Goal: Register for event/course

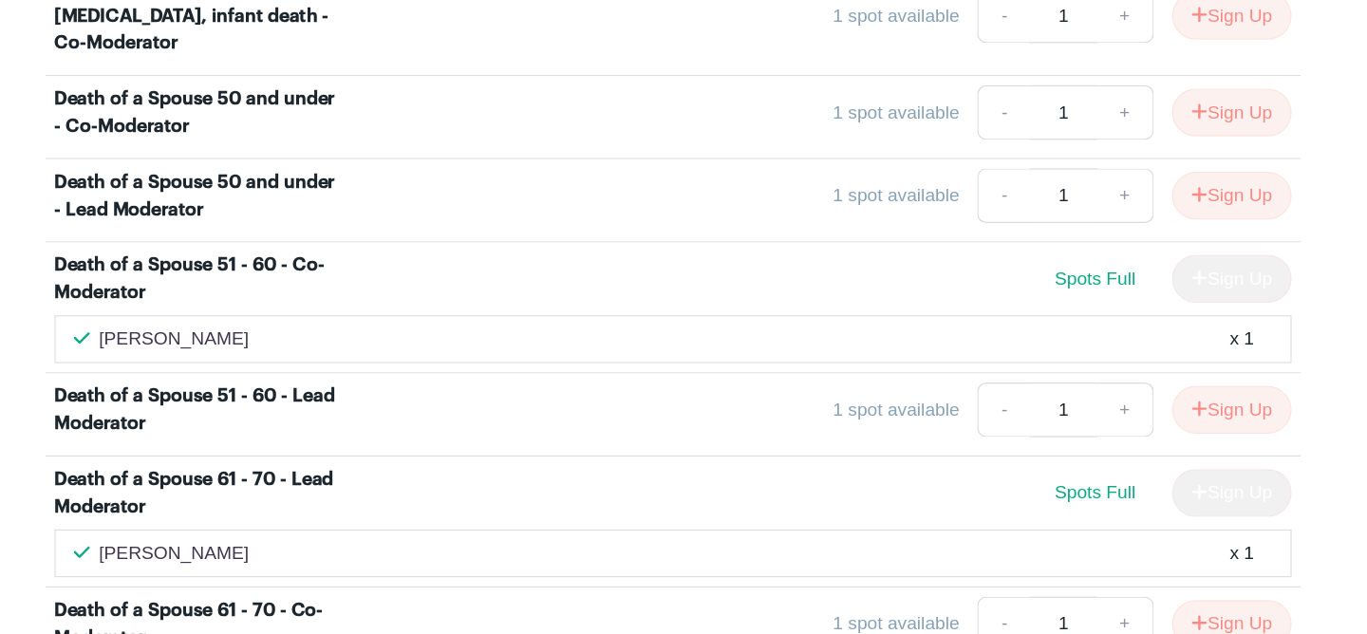
scroll to position [2512, 0]
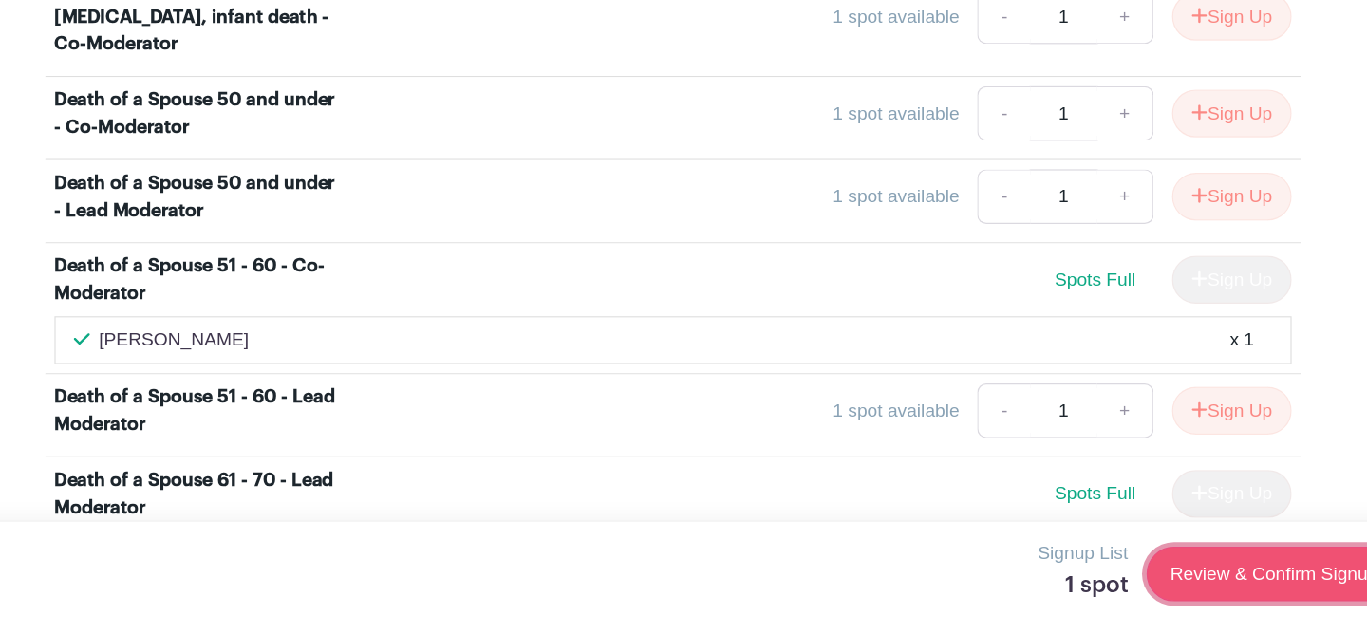
click at [1136, 577] on link "Review & Confirm Signups" at bounding box center [1188, 584] width 220 height 46
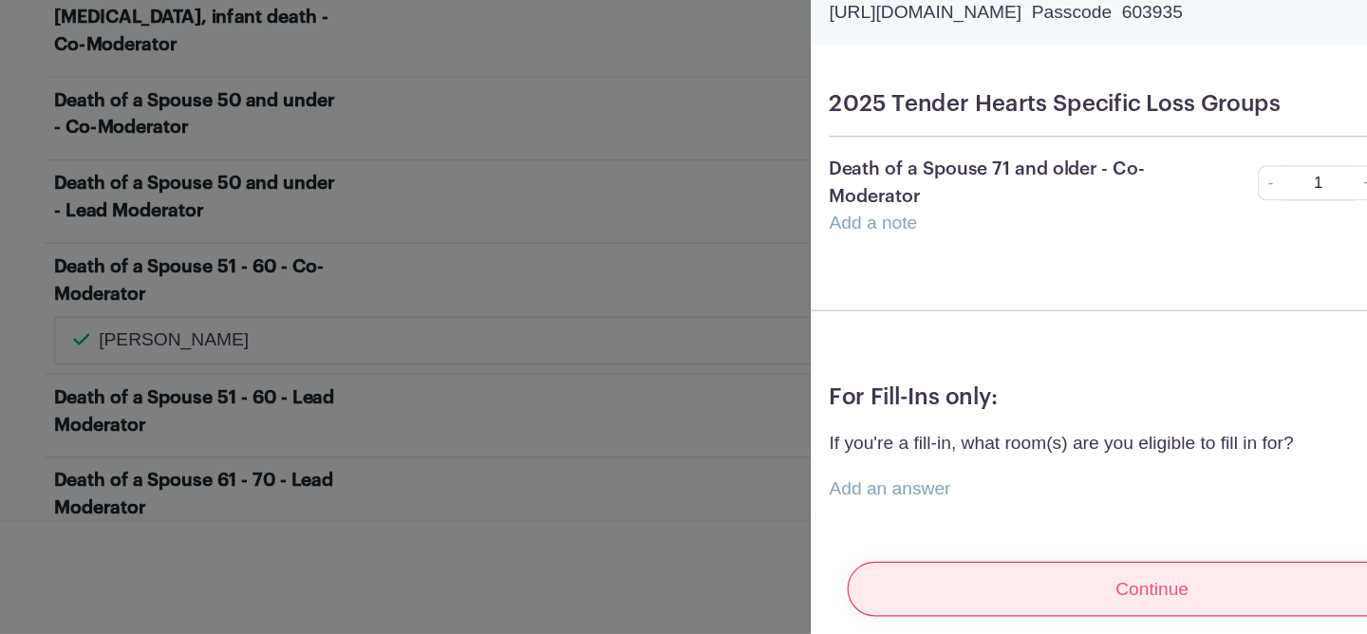
click at [1078, 586] on input "Continue" at bounding box center [1083, 596] width 508 height 46
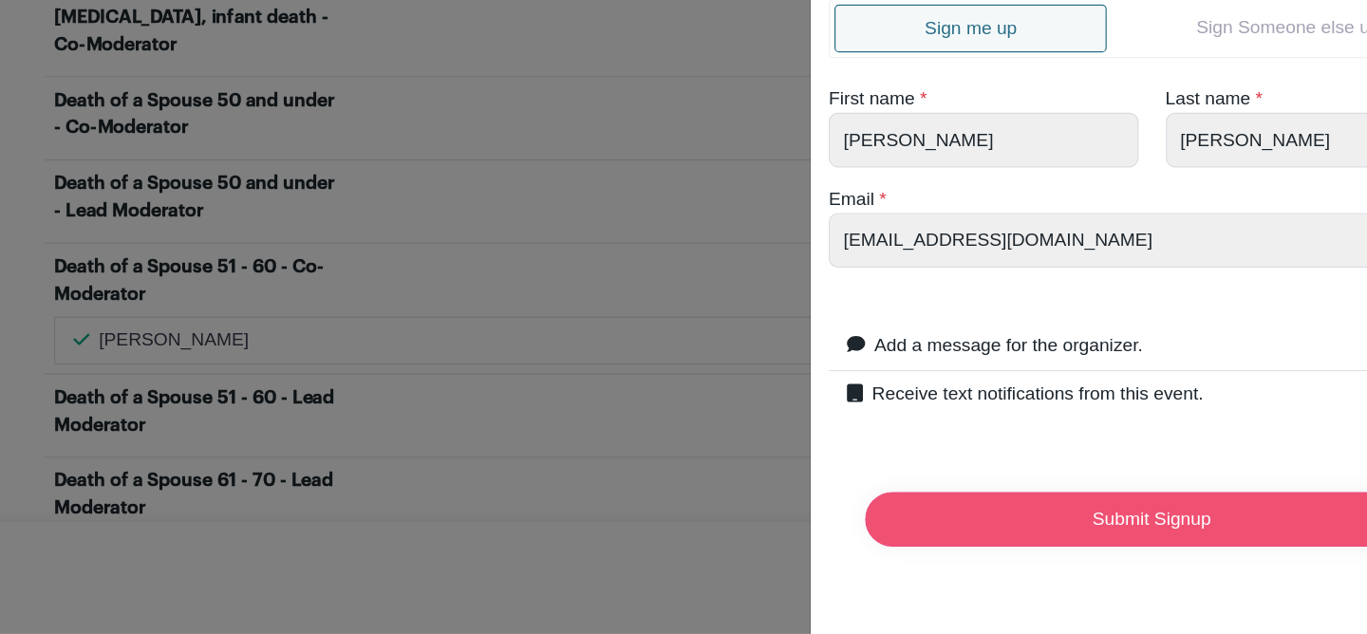
click at [1040, 537] on input "Submit Signup" at bounding box center [1082, 538] width 477 height 46
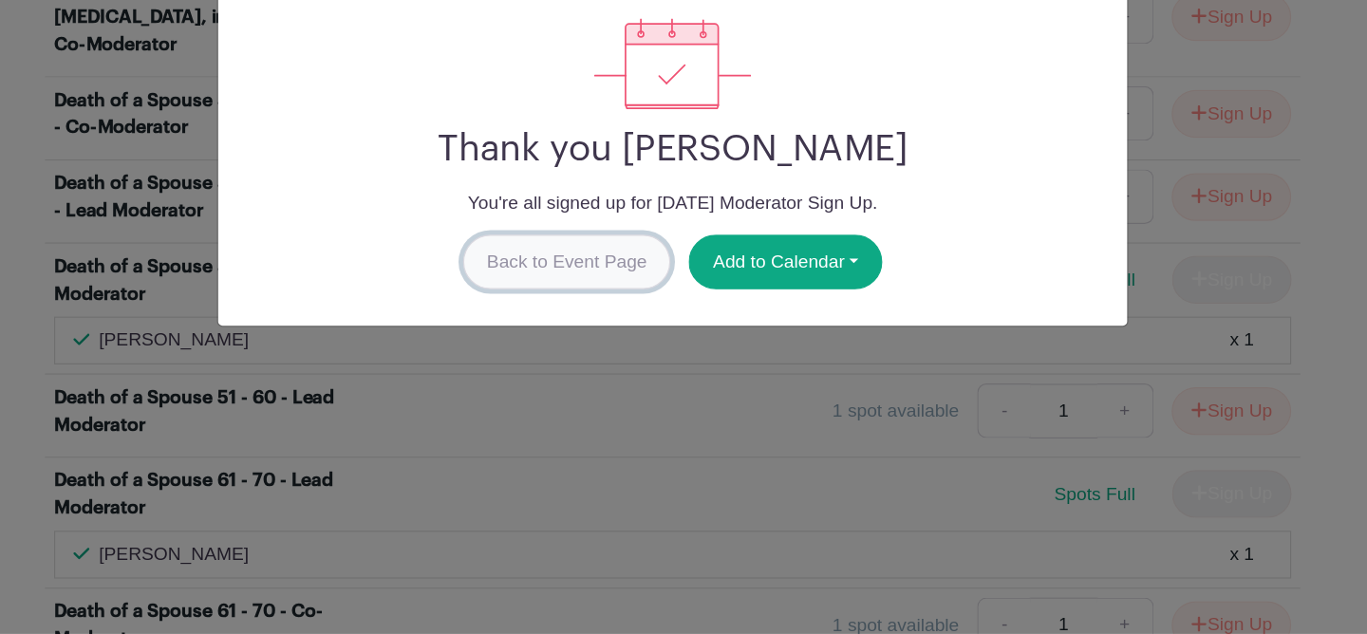
click at [624, 311] on link "Back to Event Page" at bounding box center [596, 324] width 174 height 46
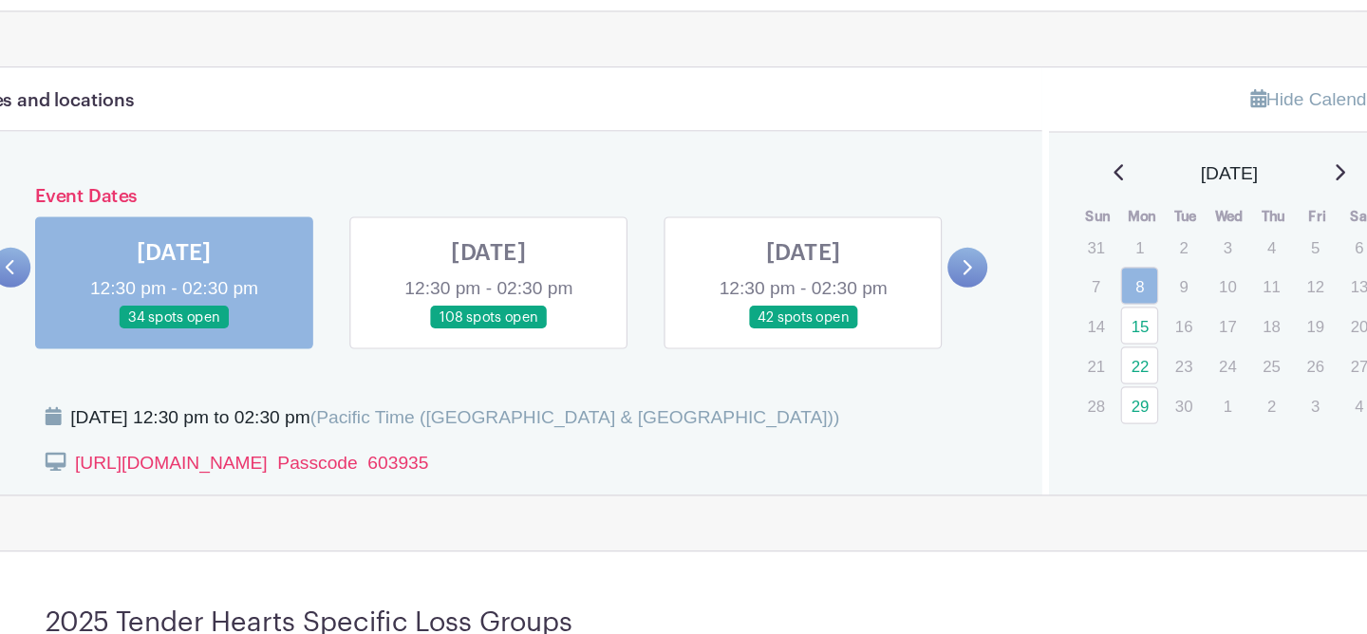
scroll to position [993, 0]
click at [530, 275] on link at bounding box center [530, 275] width 0 height 0
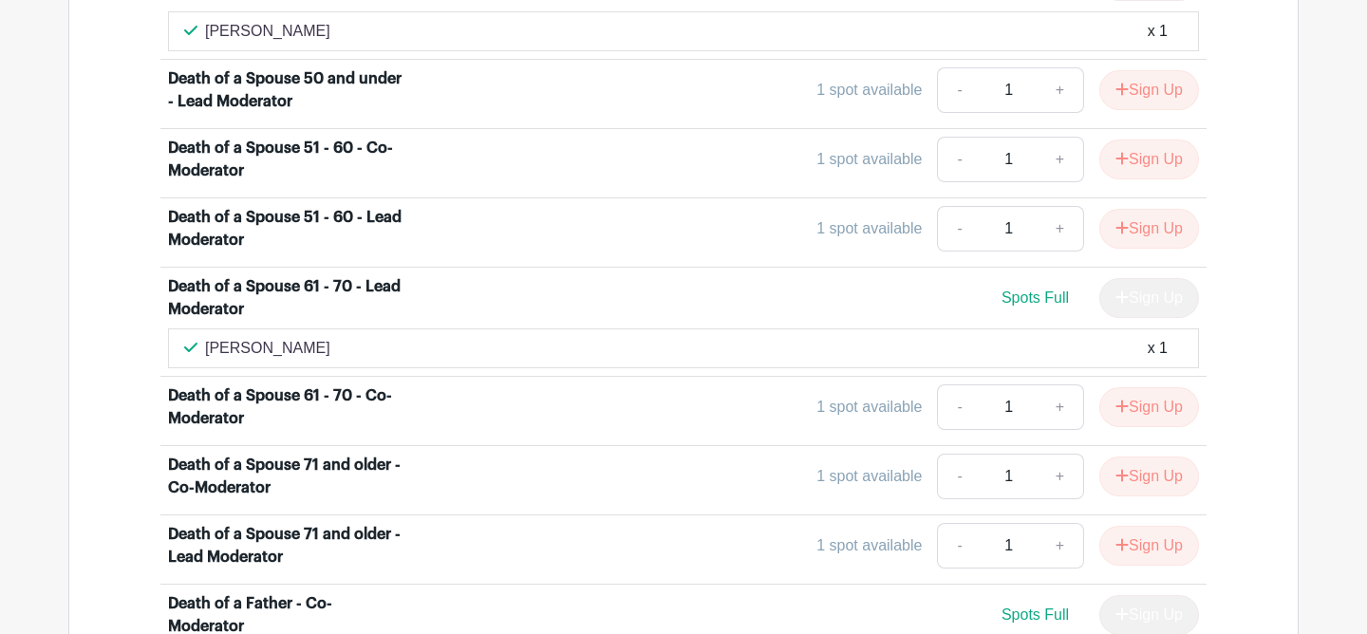
scroll to position [2856, 0]
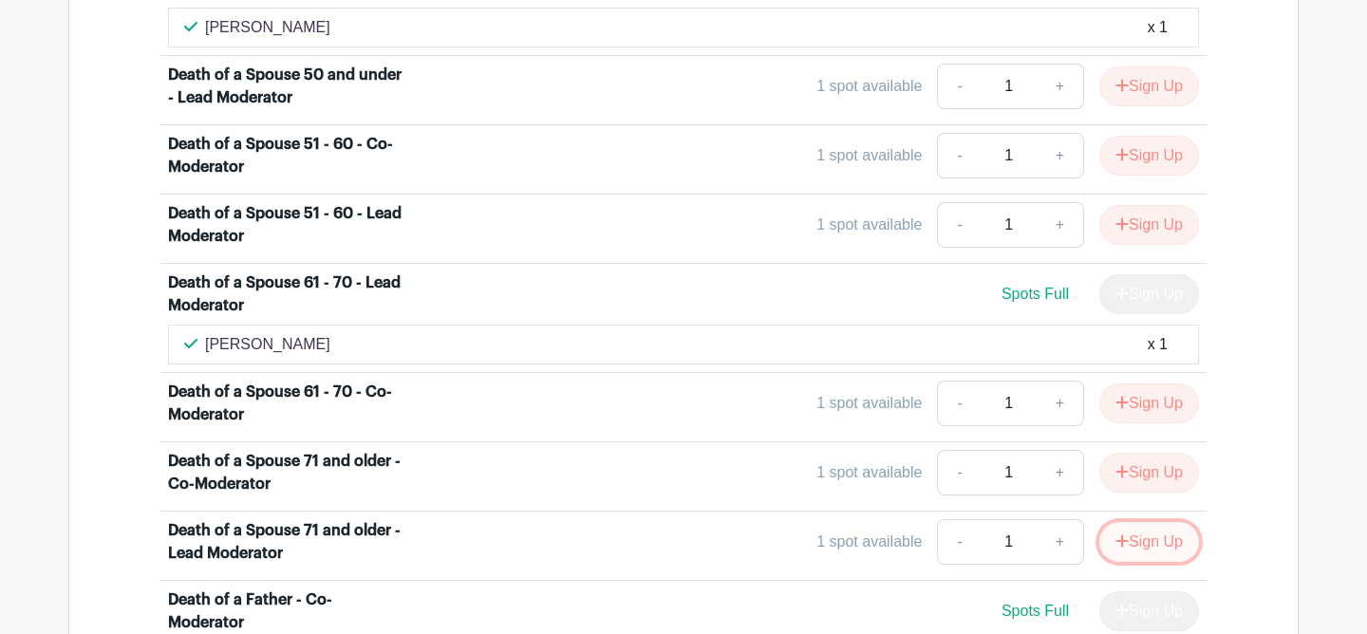
click at [1116, 533] on icon "submit" at bounding box center [1121, 540] width 13 height 15
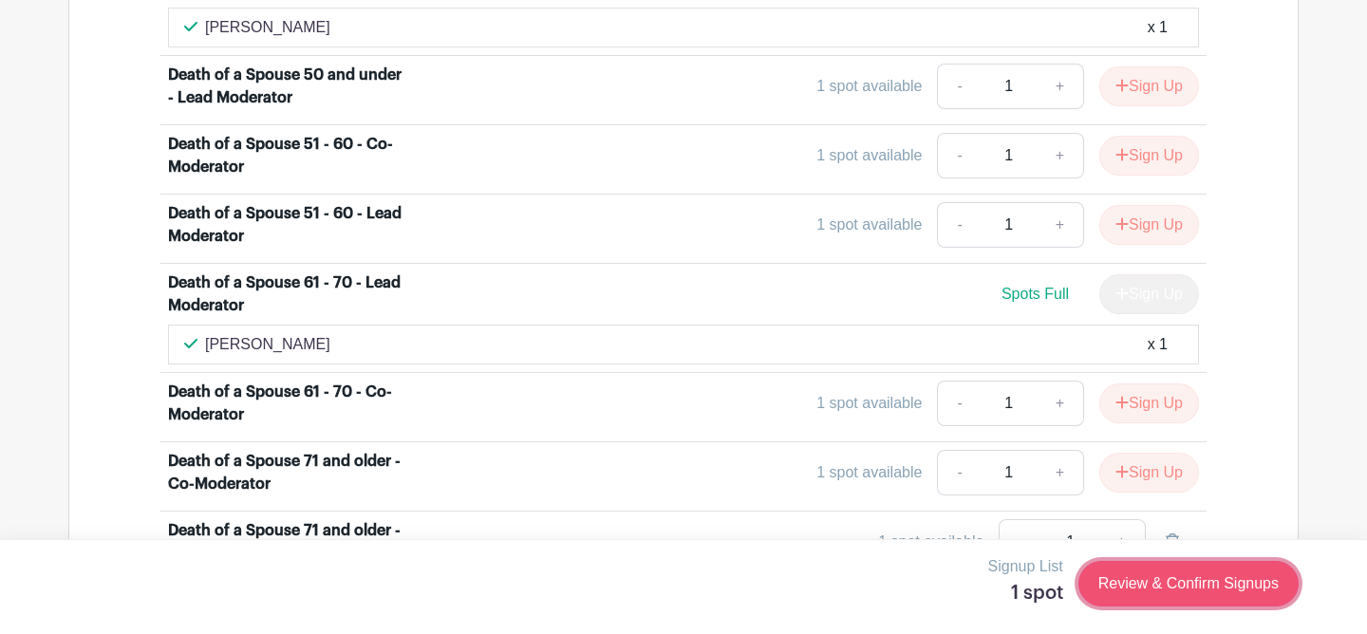
click at [1130, 579] on link "Review & Confirm Signups" at bounding box center [1188, 584] width 220 height 46
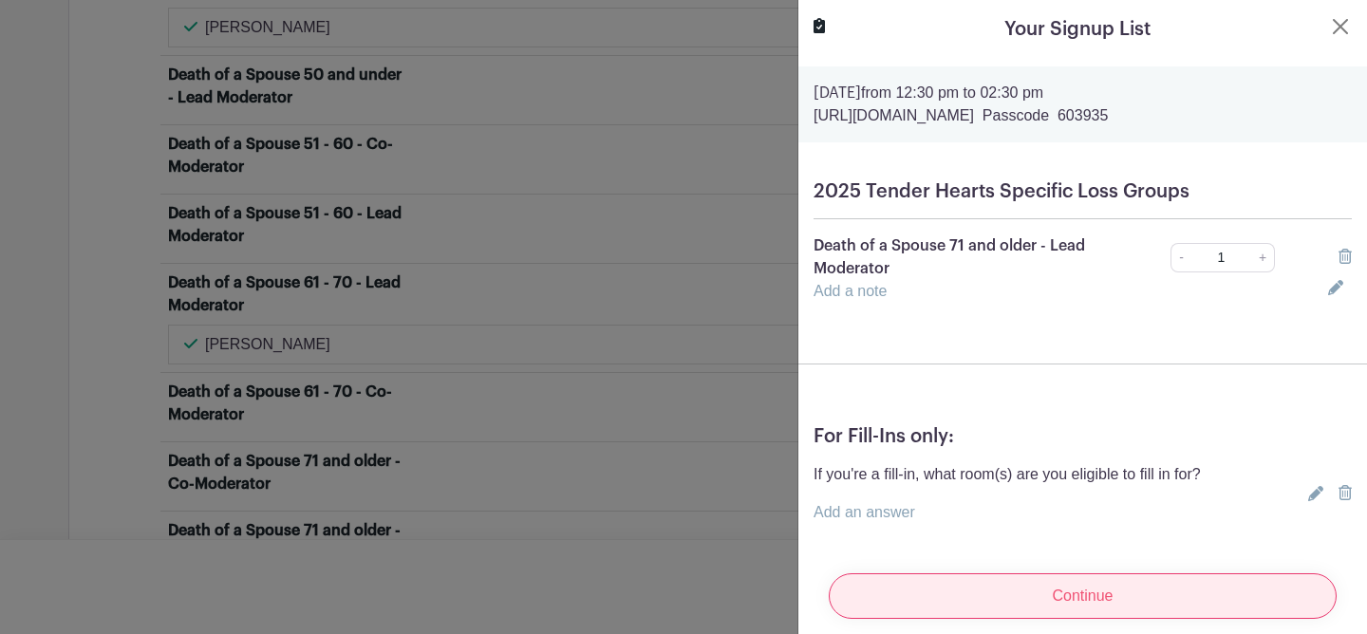
click at [1126, 589] on input "Continue" at bounding box center [1083, 596] width 508 height 46
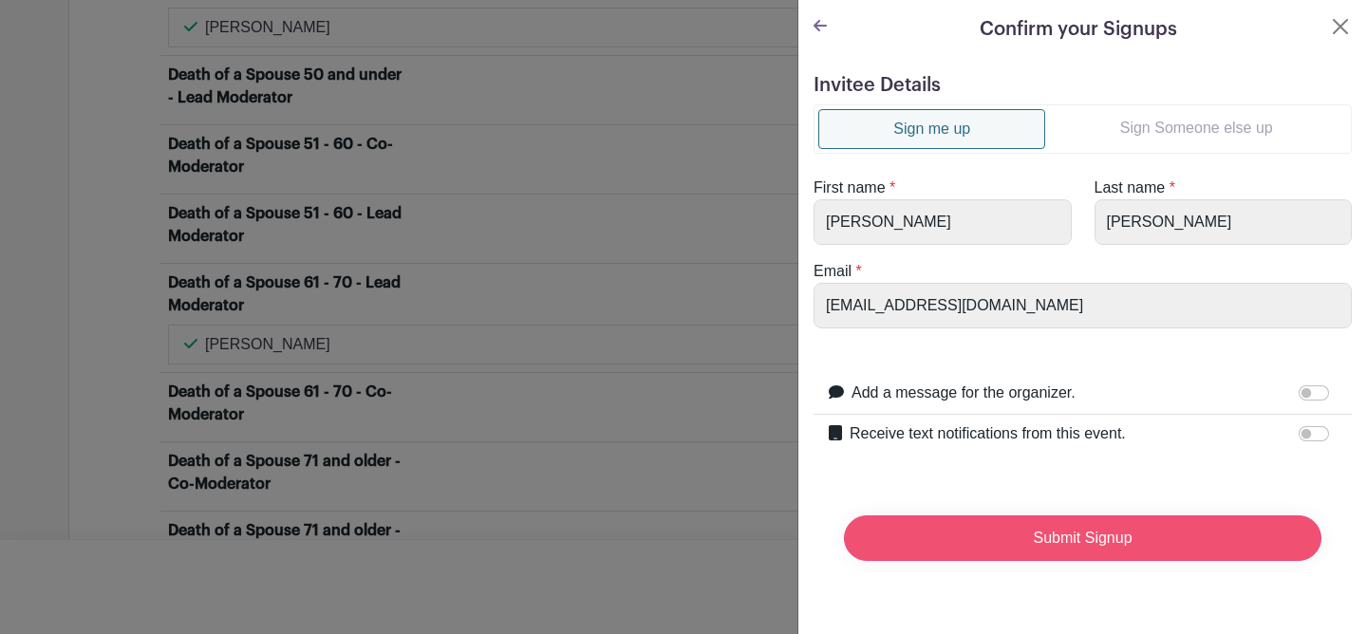
click at [1081, 537] on input "Submit Signup" at bounding box center [1082, 538] width 477 height 46
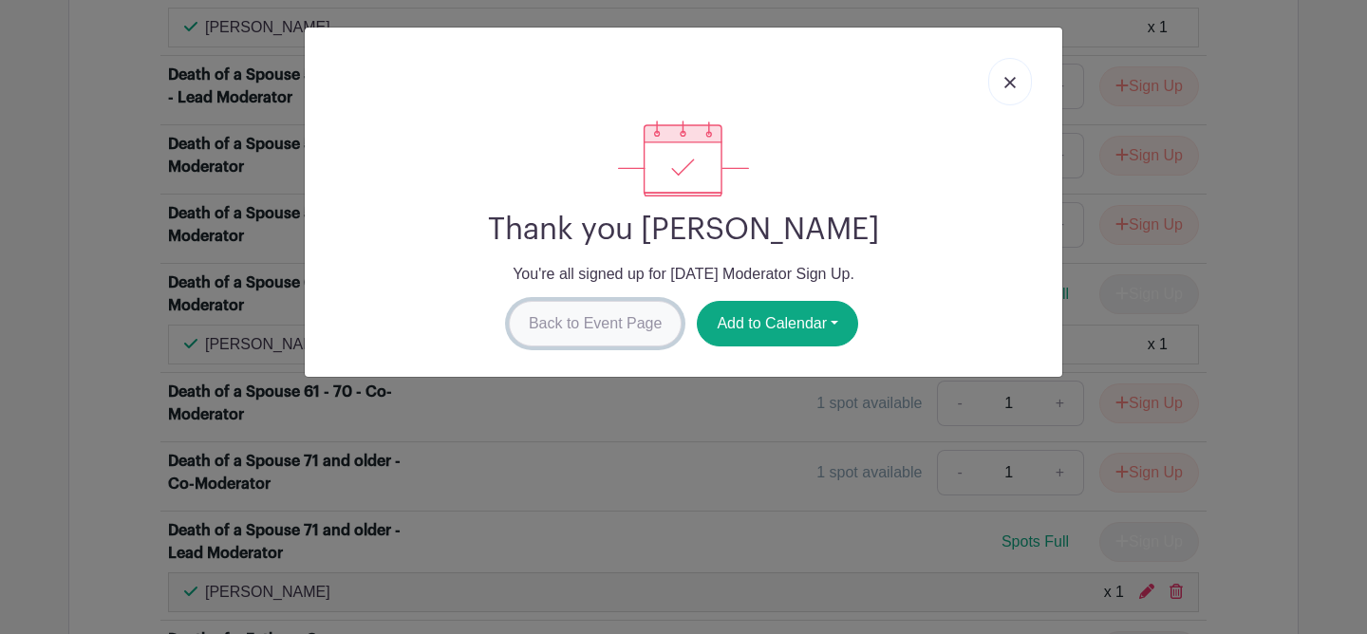
click at [635, 319] on link "Back to Event Page" at bounding box center [596, 324] width 174 height 46
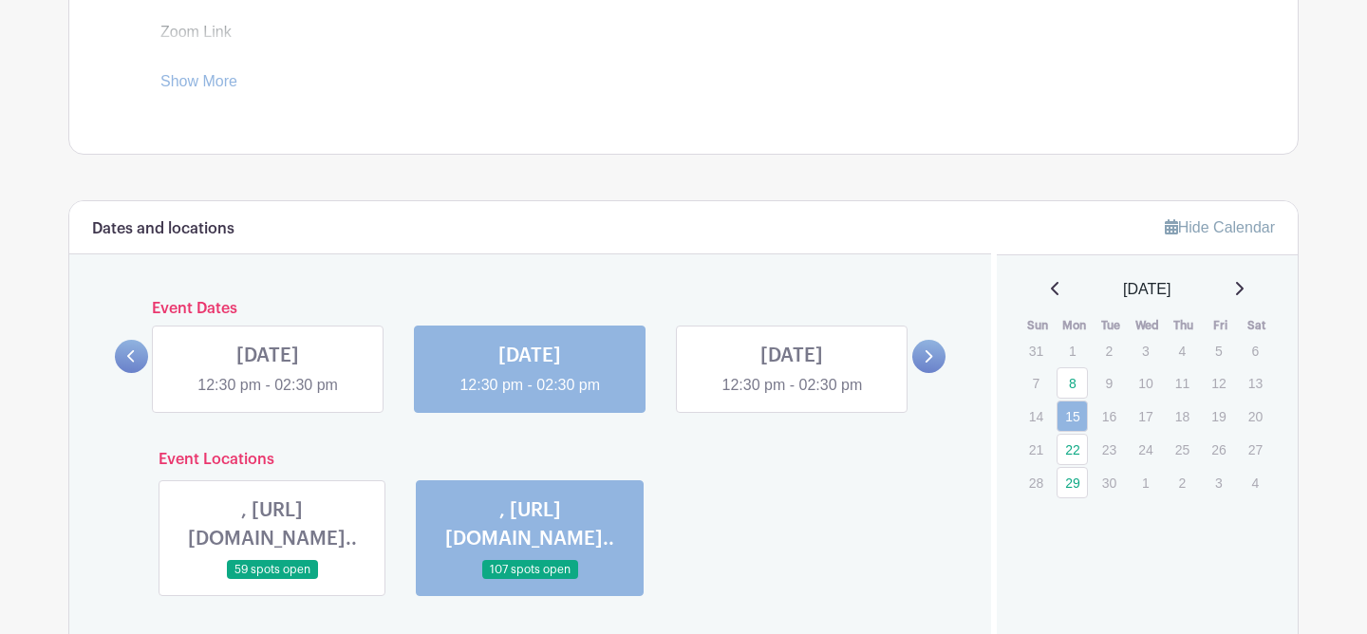
scroll to position [847, 0]
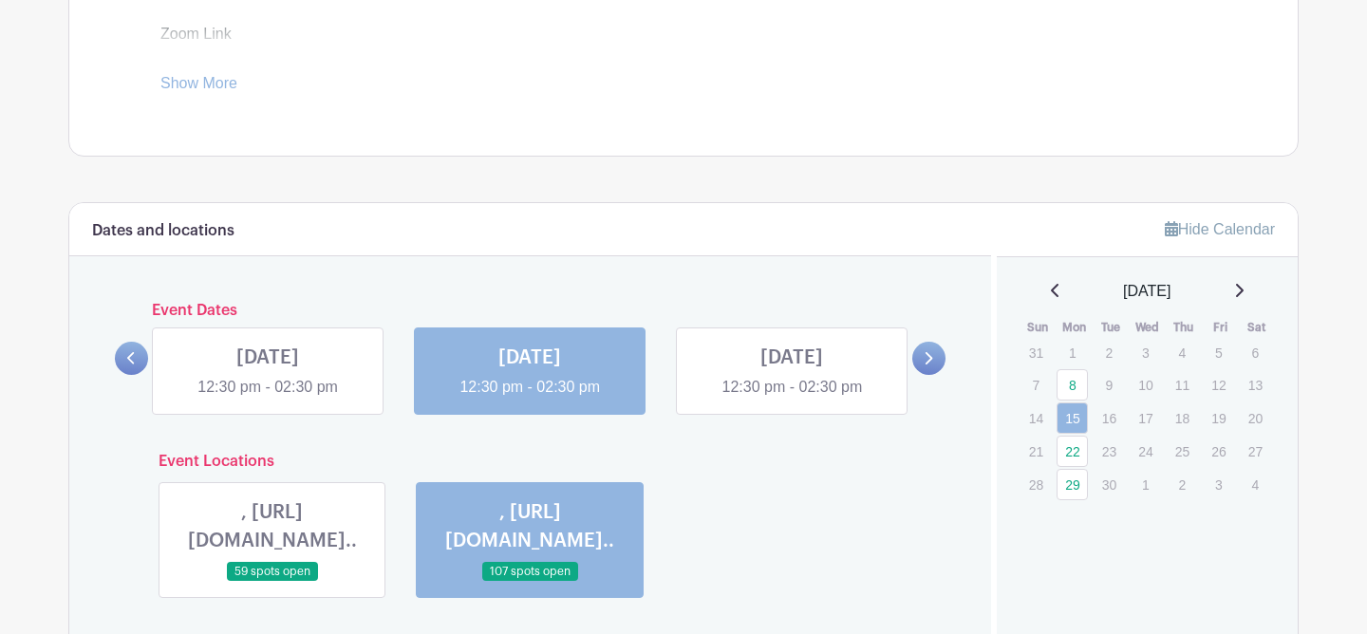
click at [920, 356] on link at bounding box center [928, 358] width 33 height 33
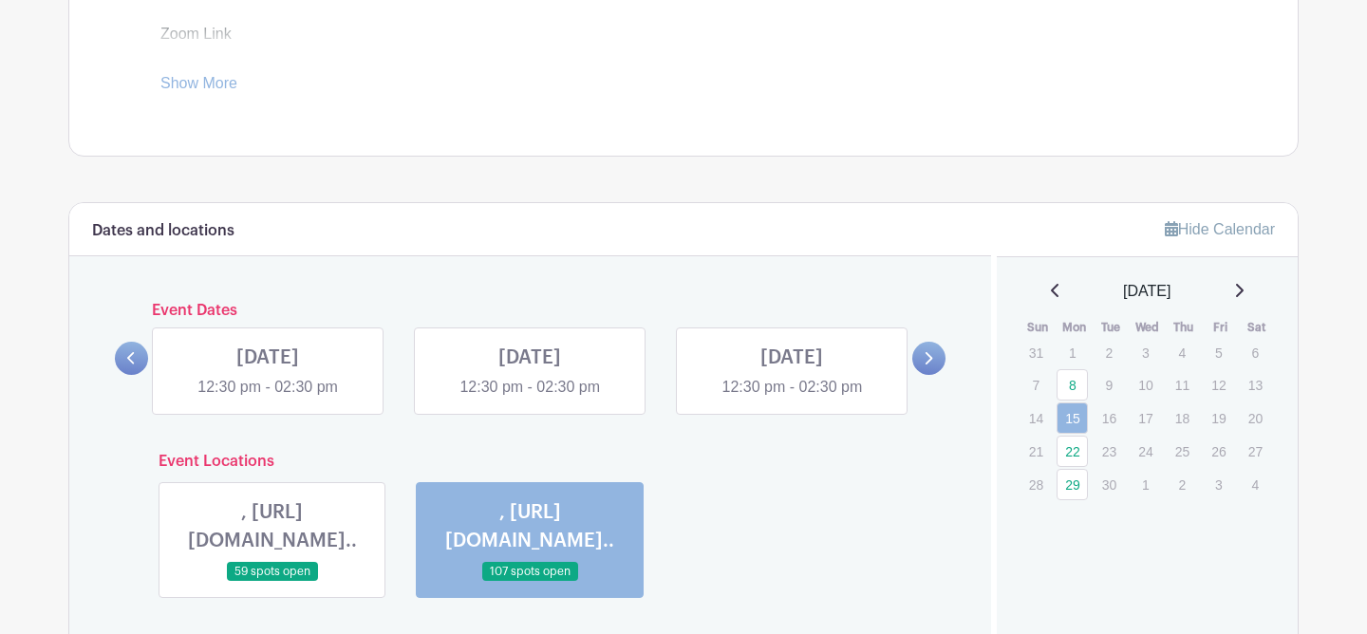
click at [268, 399] on link at bounding box center [268, 399] width 0 height 0
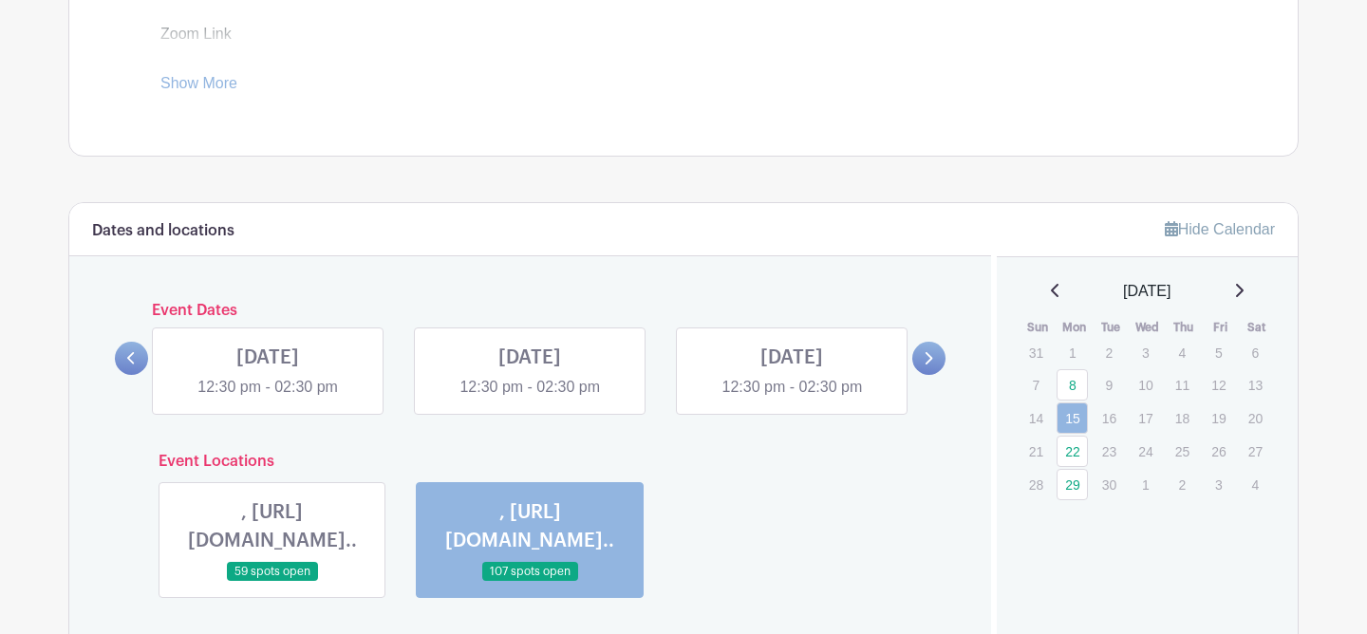
click at [268, 399] on link at bounding box center [268, 399] width 0 height 0
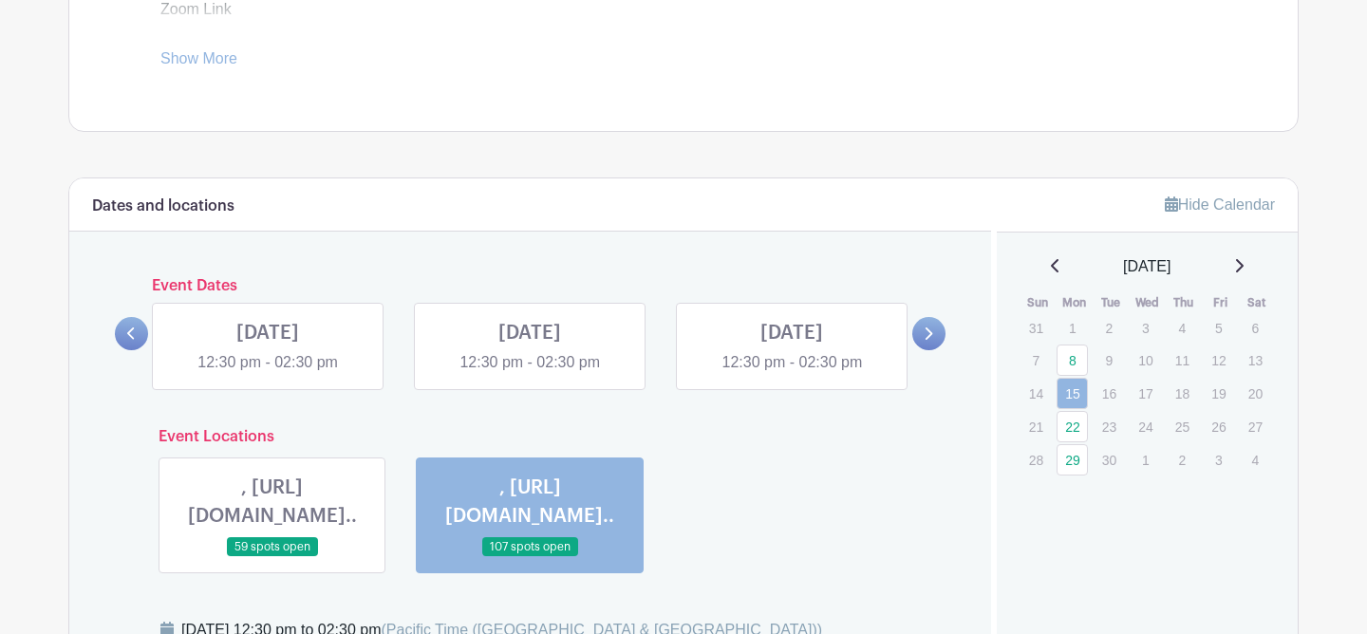
scroll to position [875, 0]
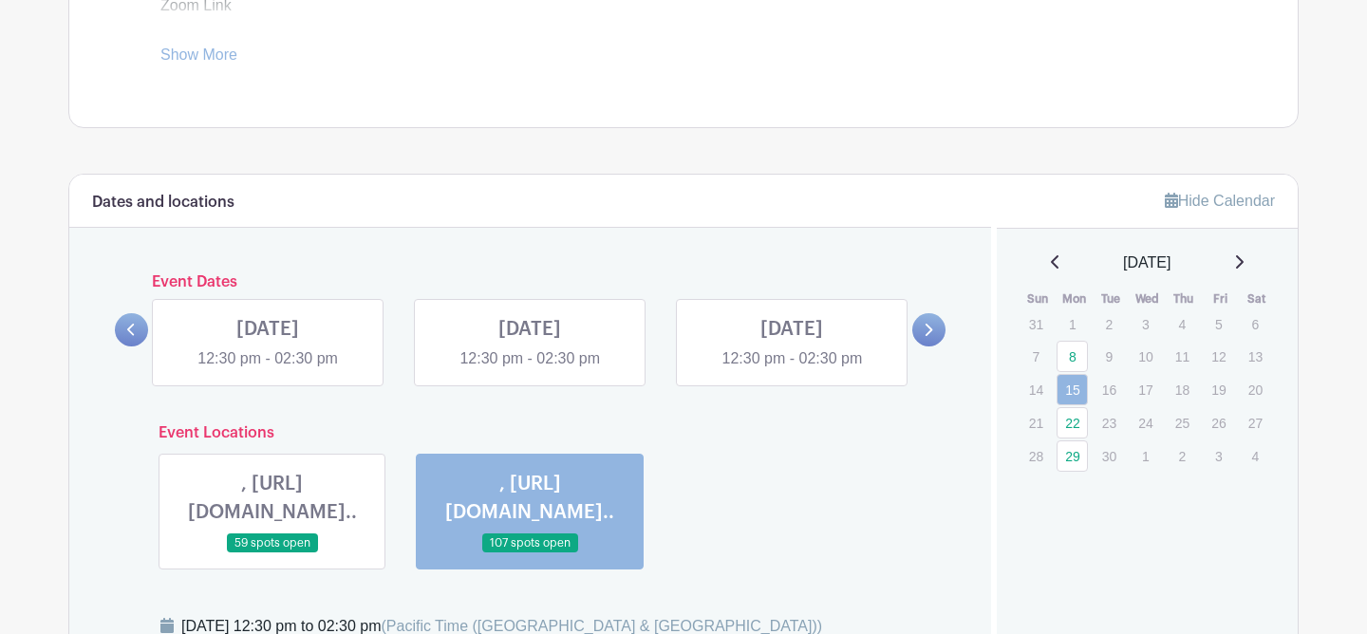
click at [268, 370] on link at bounding box center [268, 370] width 0 height 0
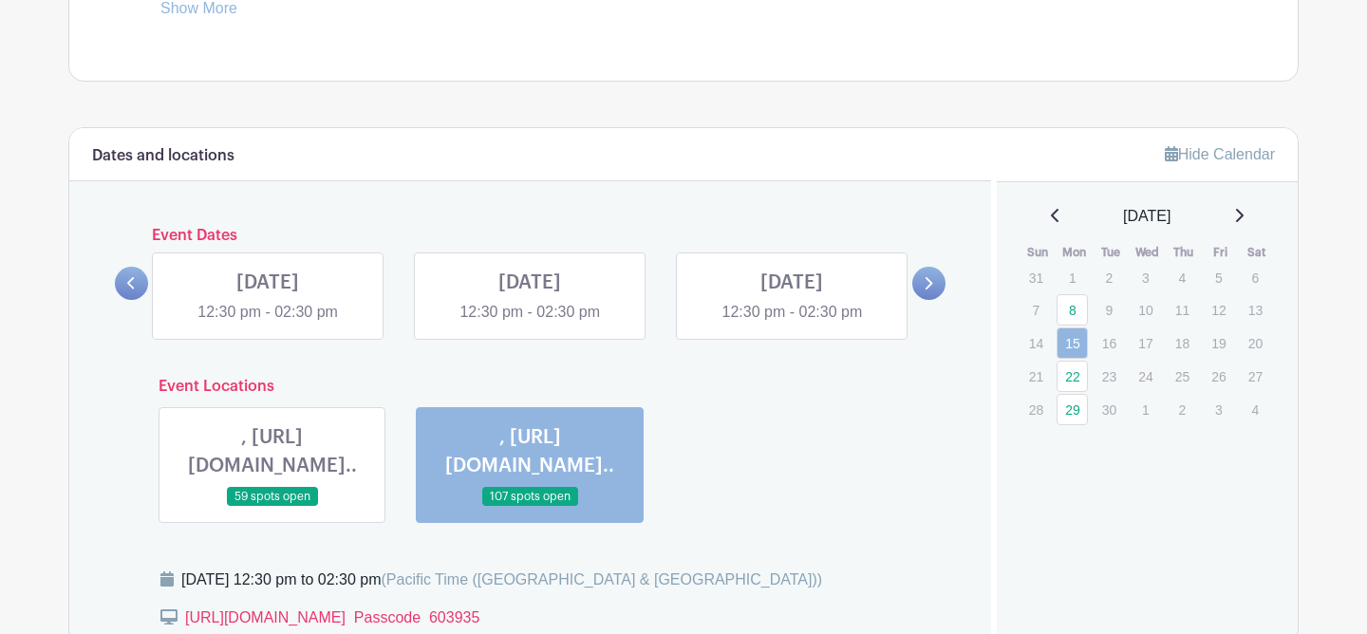
scroll to position [925, 0]
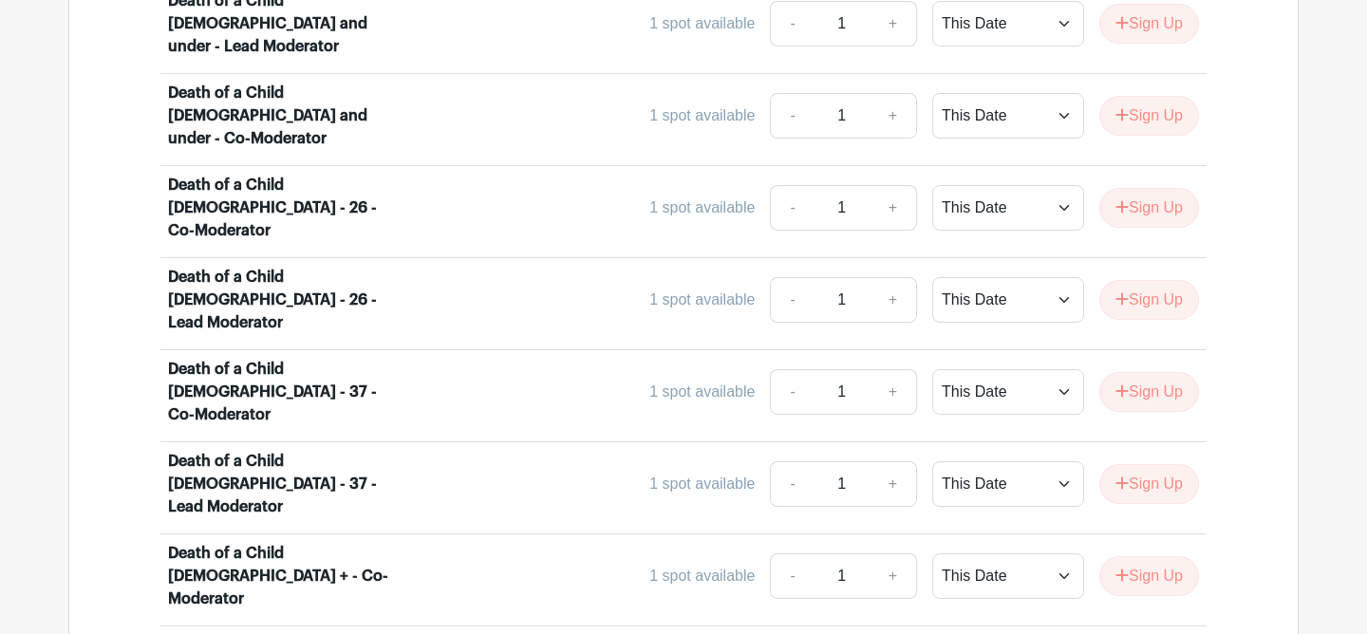
scroll to position [1560, 0]
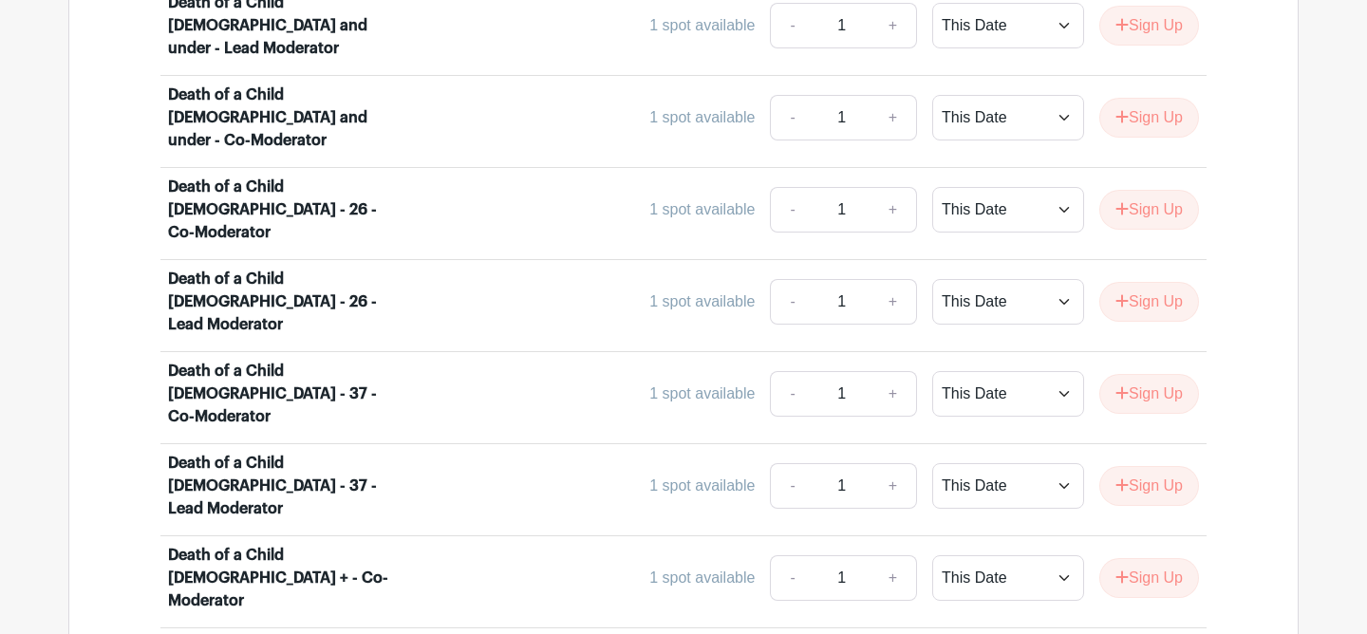
click at [577, 371] on div "1 spot available - 1 + This Date Select Dates Select Dates Sign Up" at bounding box center [813, 394] width 774 height 46
click at [567, 360] on div "Death of a Child [DEMOGRAPHIC_DATA] - 37 - Co-Moderator 1 spot available - 1 + …" at bounding box center [683, 398] width 1031 height 76
click at [568, 361] on div "Death of a Child [DEMOGRAPHIC_DATA] - 37 - Co-Moderator 1 spot available - 1 + …" at bounding box center [683, 399] width 1031 height 76
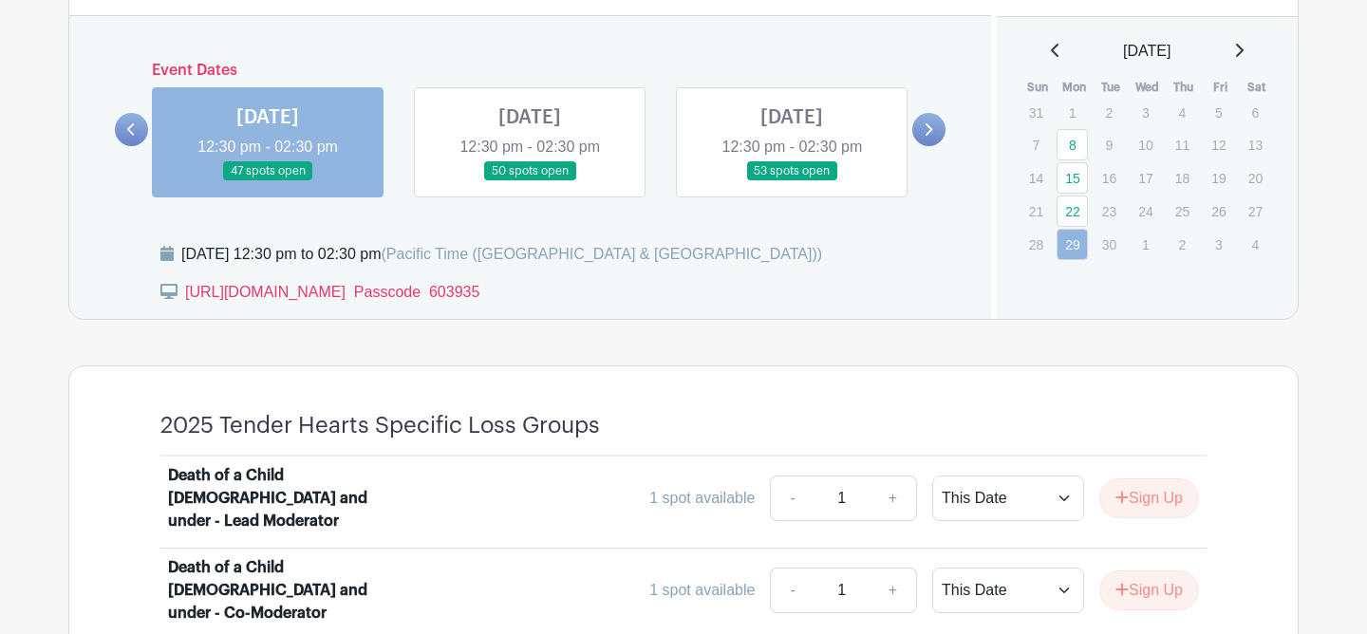
scroll to position [1086, 0]
click at [792, 182] on link at bounding box center [792, 182] width 0 height 0
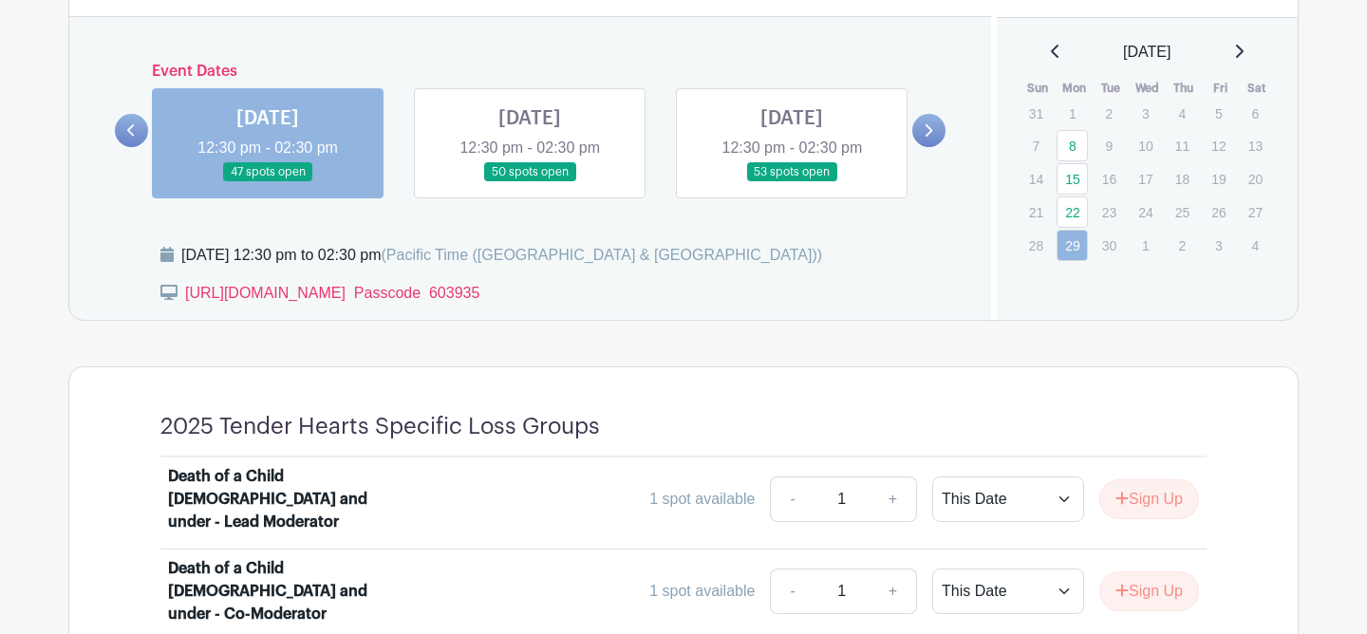
click at [792, 182] on link at bounding box center [792, 182] width 0 height 0
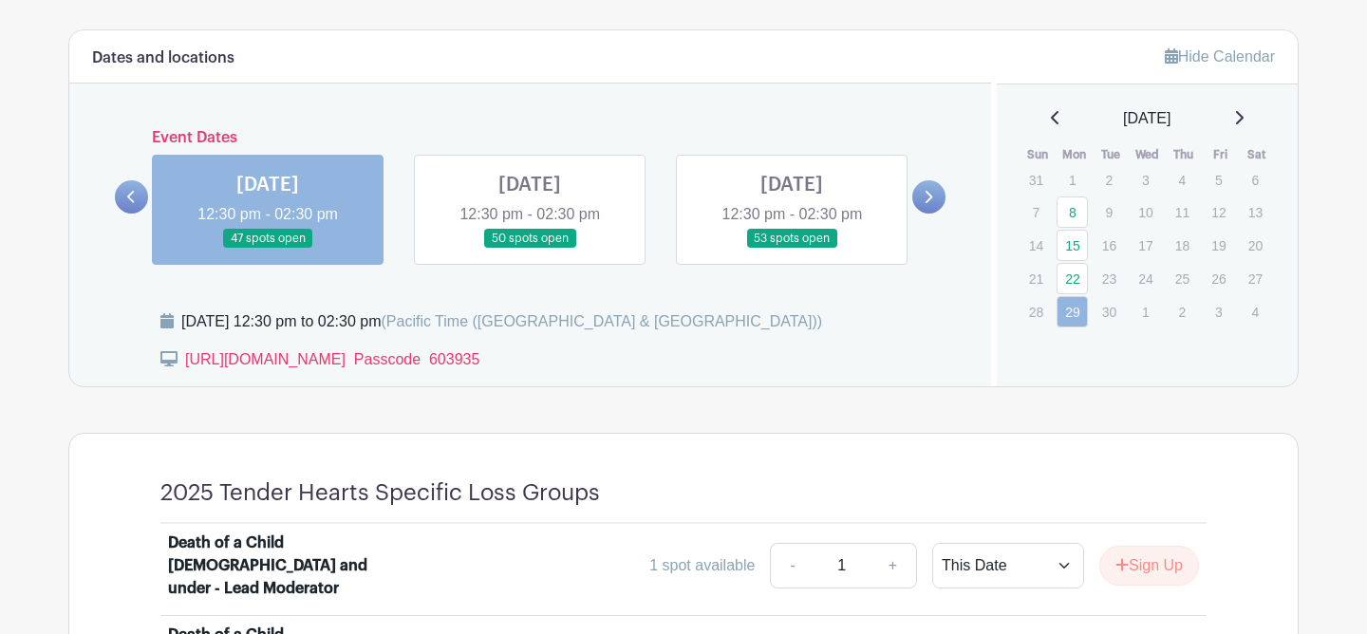
scroll to position [1013, 0]
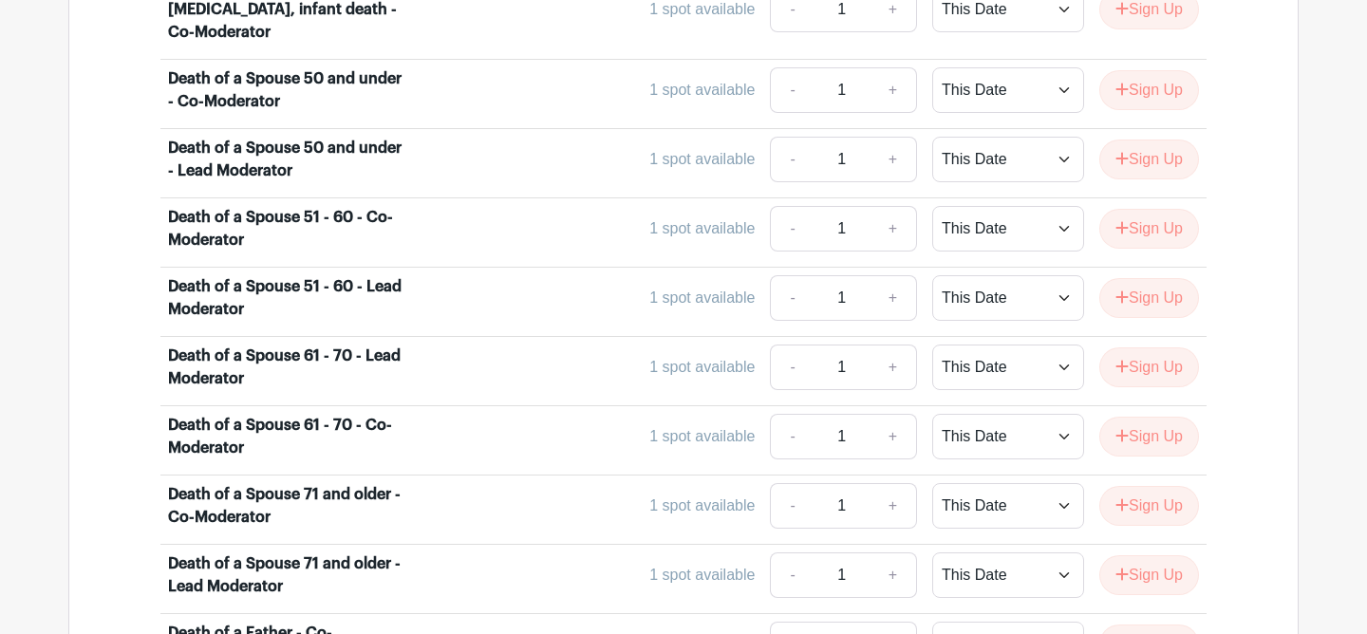
scroll to position [2550, 0]
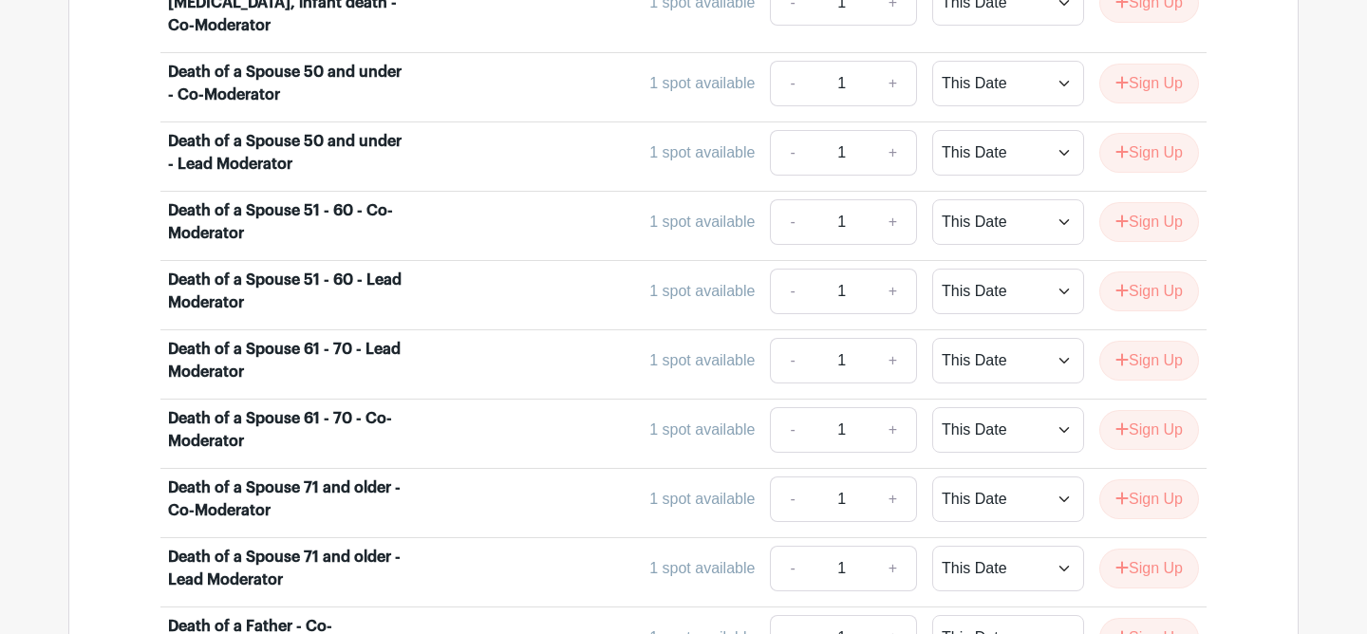
click at [310, 476] on div "Death of a Spouse 71 and older - Co-Moderator" at bounding box center [285, 499] width 235 height 46
click at [1138, 479] on button "Sign Up" at bounding box center [1149, 499] width 100 height 40
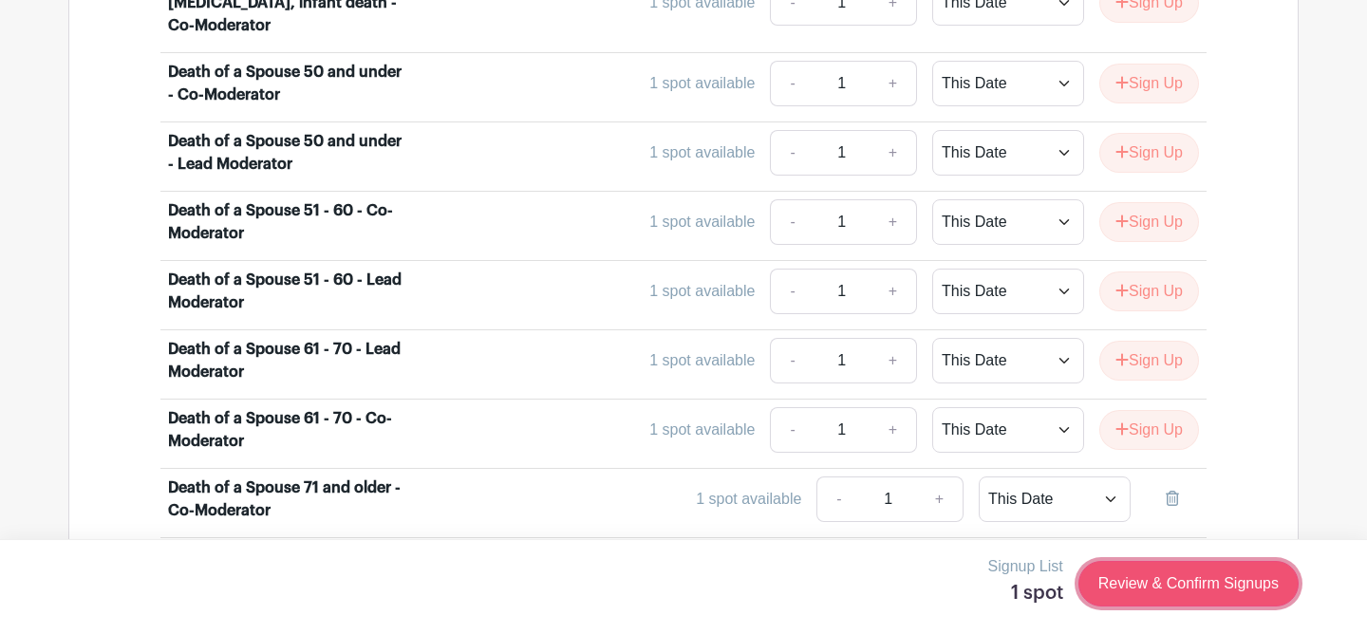
click at [1133, 574] on link "Review & Confirm Signups" at bounding box center [1188, 584] width 220 height 46
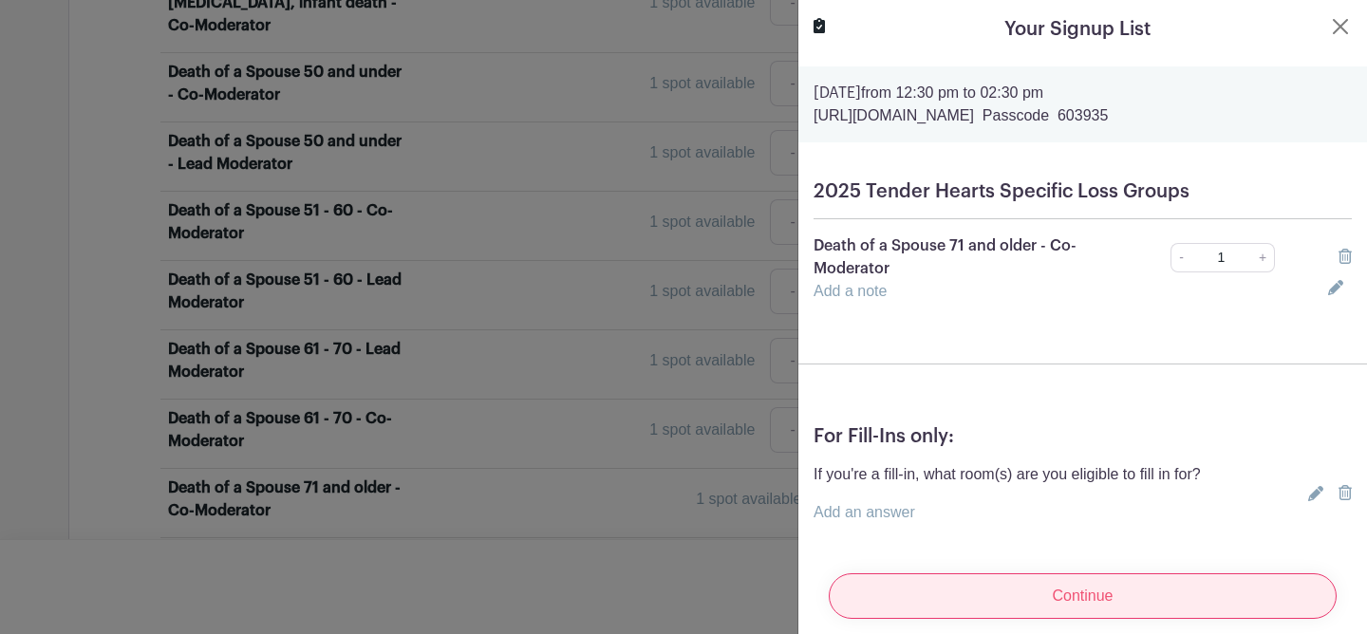
click at [1100, 592] on input "Continue" at bounding box center [1083, 596] width 508 height 46
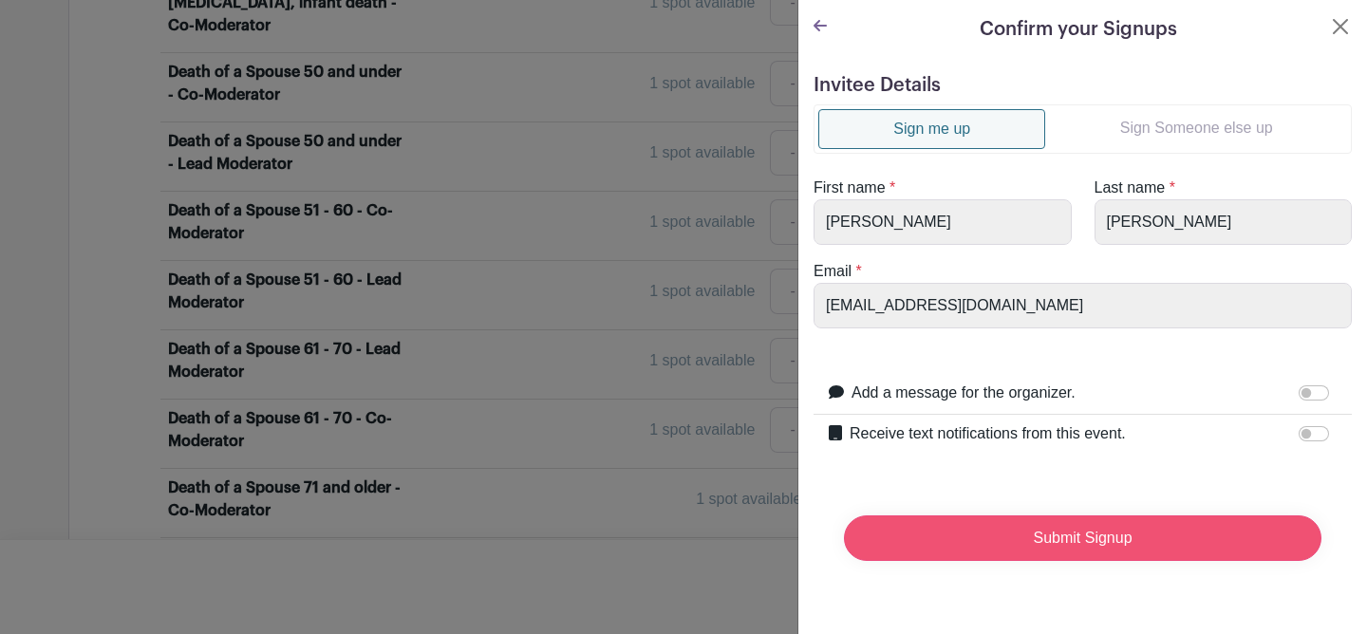
click at [1081, 534] on input "Submit Signup" at bounding box center [1082, 538] width 477 height 46
